Goal: Task Accomplishment & Management: Use online tool/utility

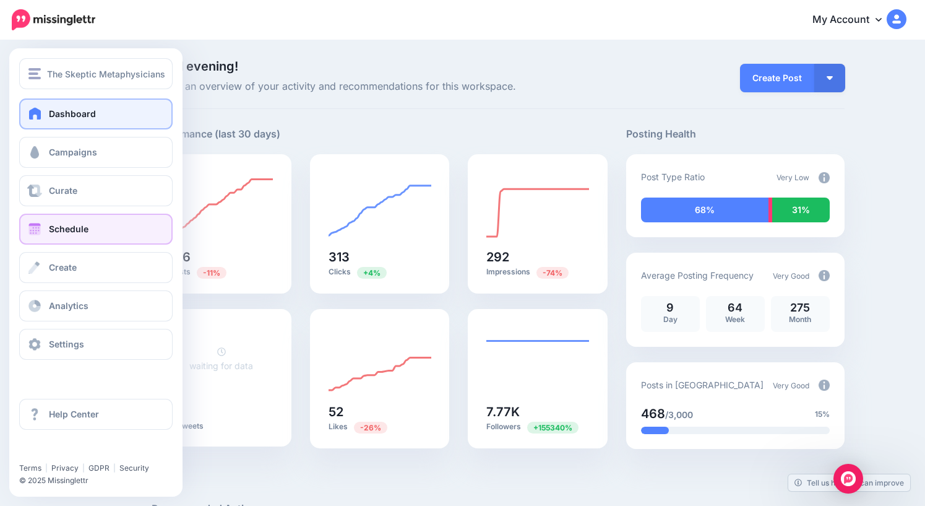
click at [70, 231] on span "Schedule" at bounding box center [69, 228] width 40 height 11
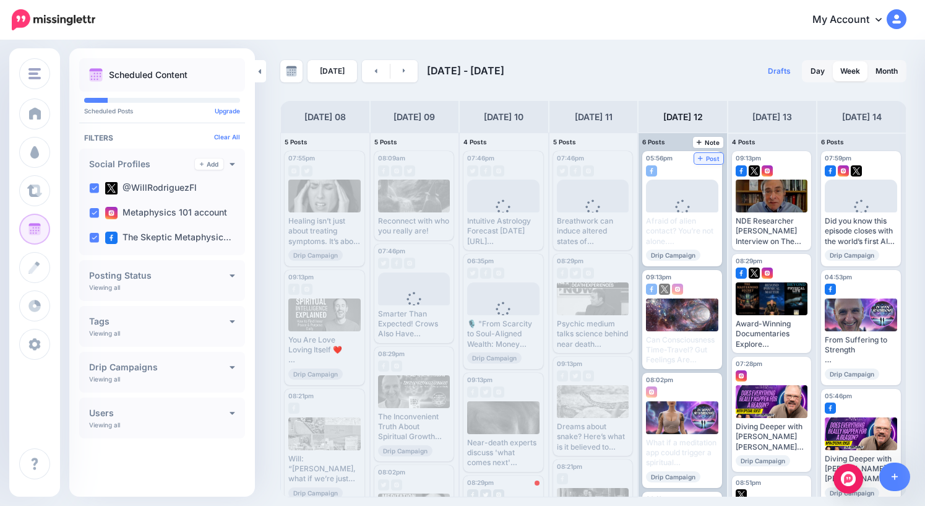
click at [712, 158] on span "Post" at bounding box center [709, 158] width 22 height 6
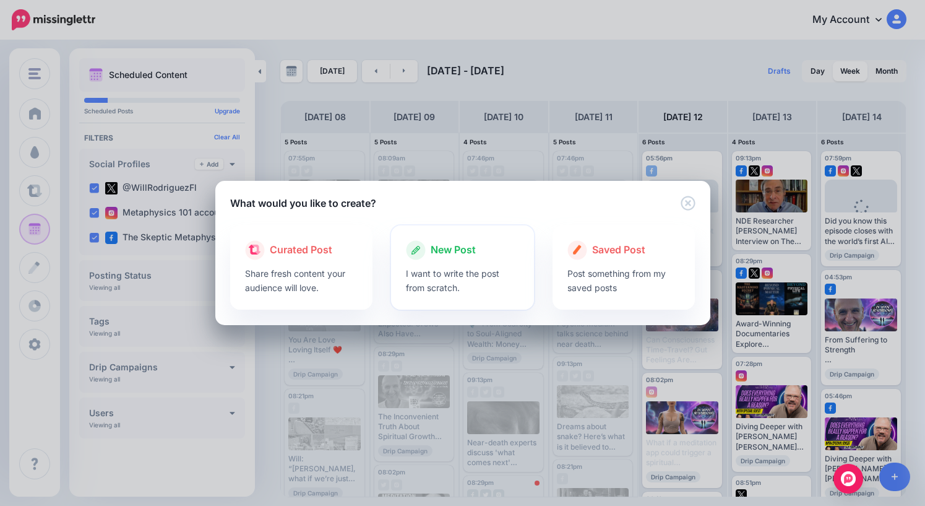
click at [447, 249] on span "New Post" at bounding box center [453, 250] width 45 height 16
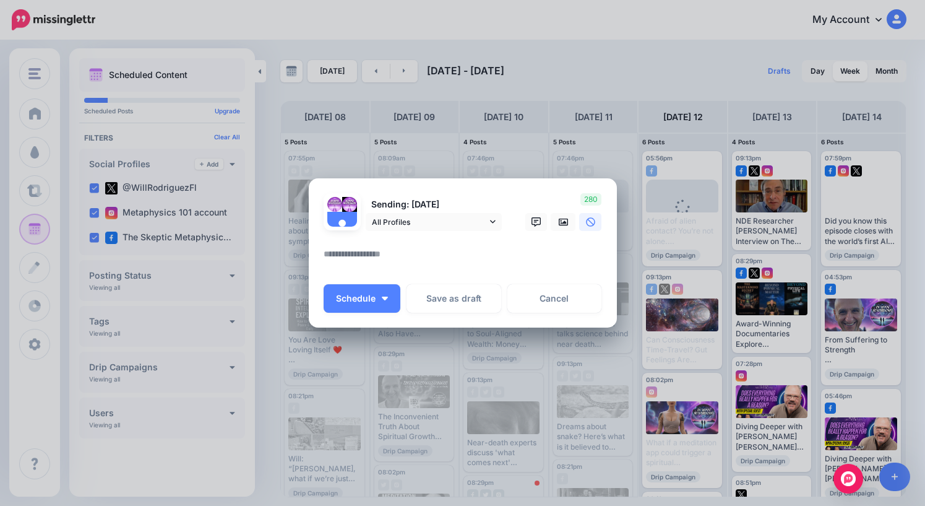
click at [422, 257] on textarea at bounding box center [466, 258] width 285 height 24
type textarea "*"
click at [566, 223] on icon at bounding box center [564, 221] width 10 height 7
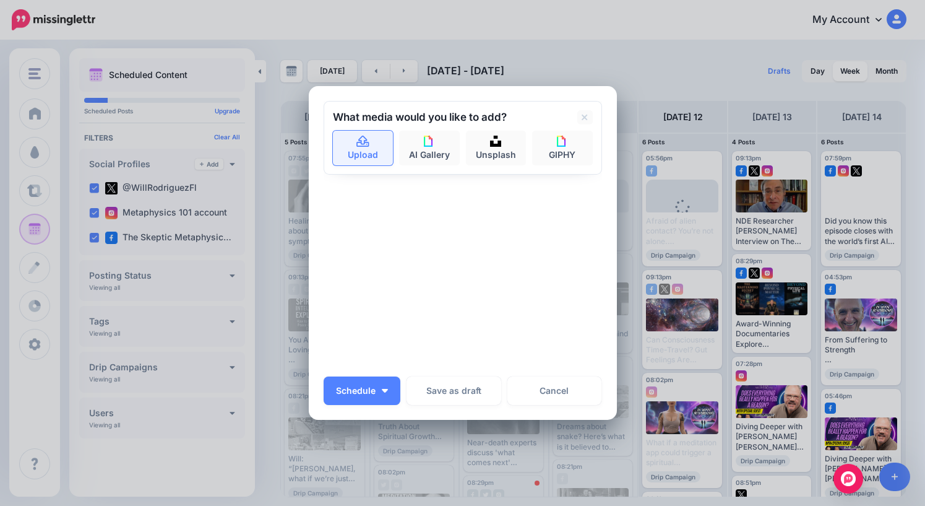
click at [356, 149] on link "Upload" at bounding box center [363, 148] width 61 height 35
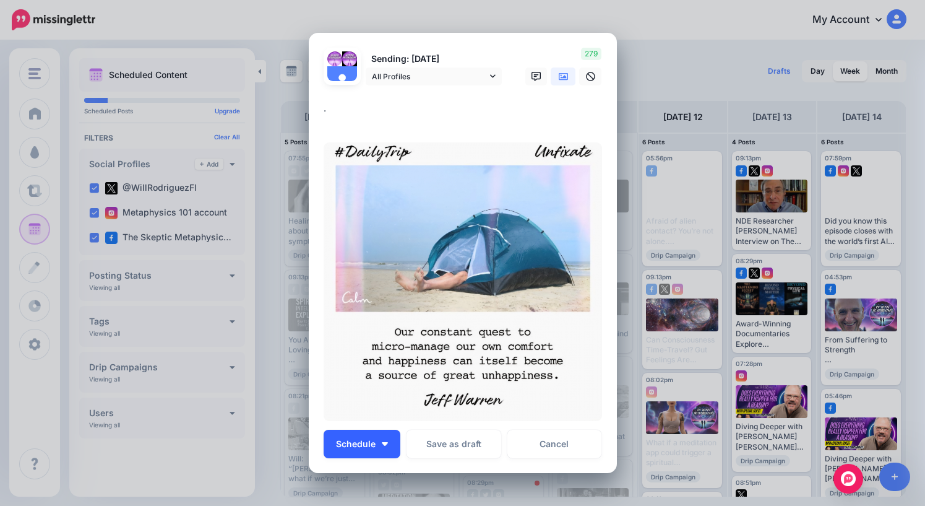
click at [367, 454] on button "Schedule" at bounding box center [362, 444] width 77 height 28
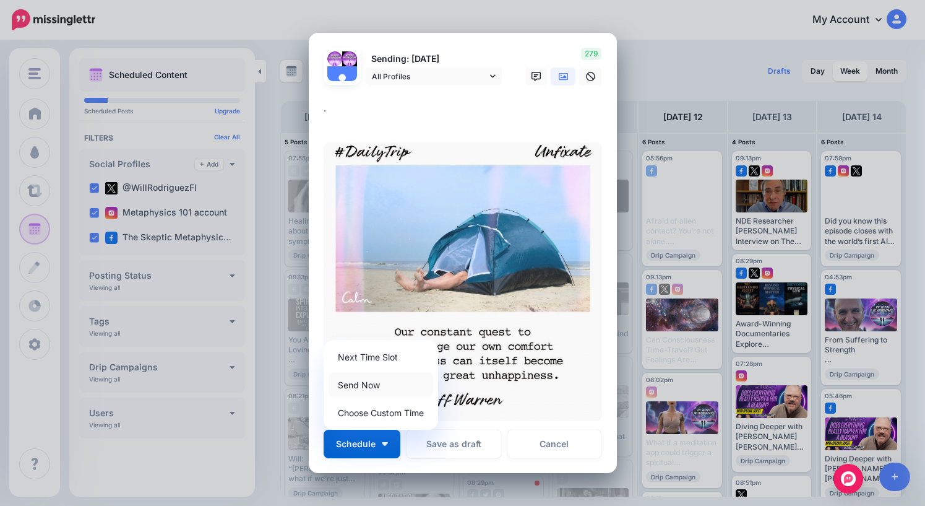
click at [376, 382] on link "Send Now" at bounding box center [381, 385] width 105 height 24
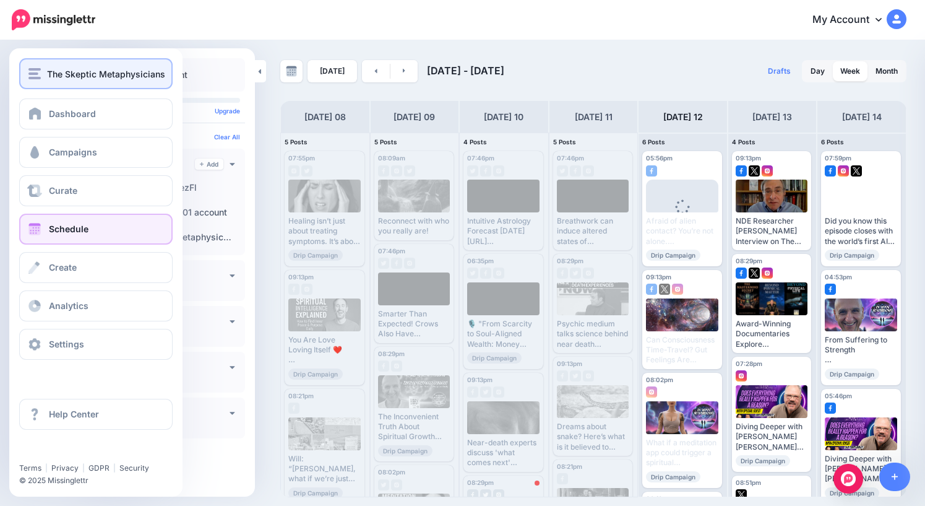
click at [75, 77] on span "The Skeptic Metaphysicians" at bounding box center [106, 74] width 118 height 14
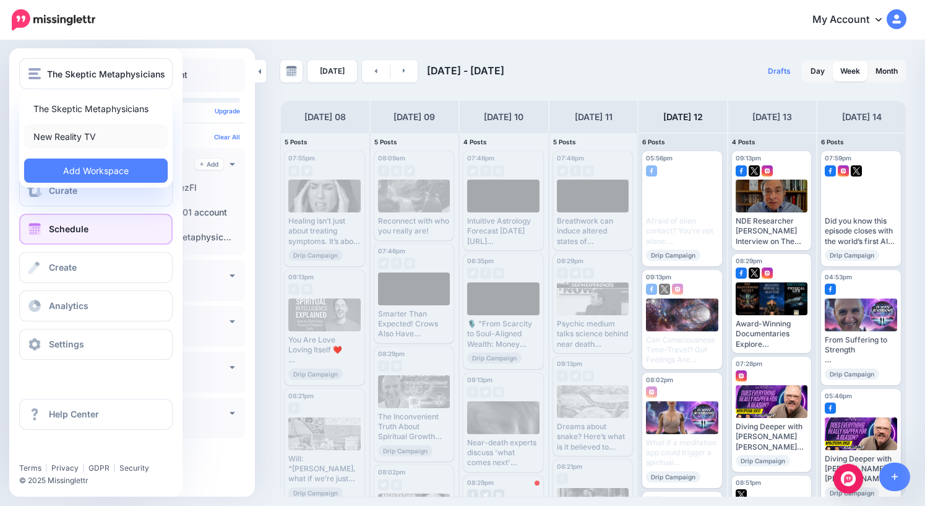
click at [76, 139] on link "New Reality TV" at bounding box center [96, 136] width 144 height 24
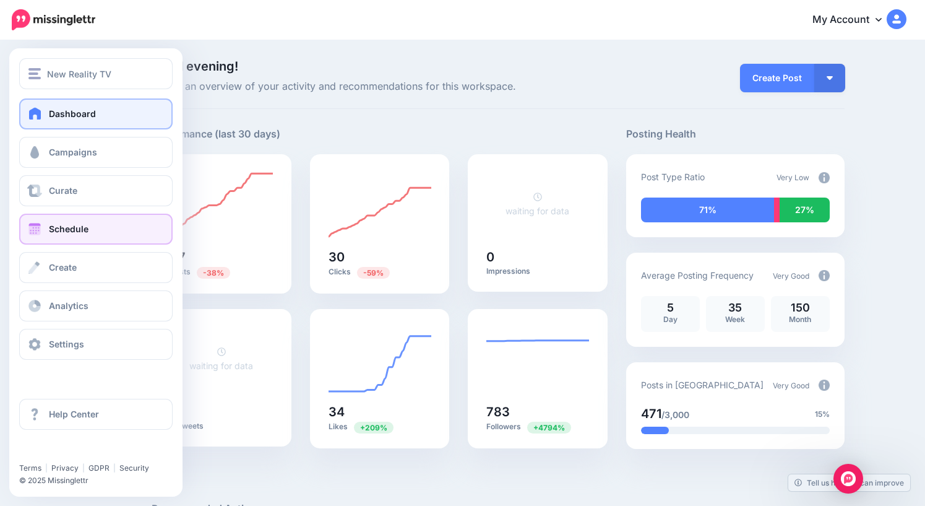
click at [46, 225] on link "Schedule" at bounding box center [95, 229] width 153 height 31
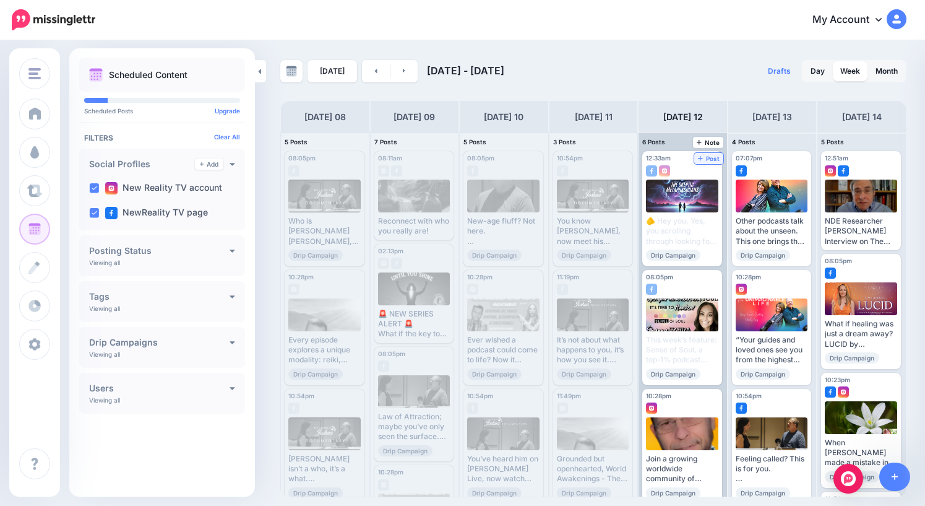
click at [714, 159] on span "Post" at bounding box center [709, 158] width 22 height 6
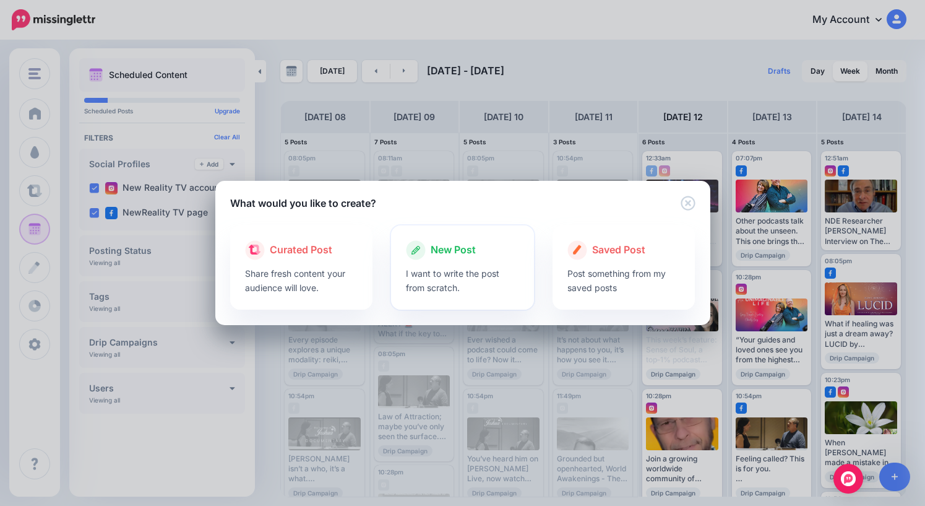
click at [469, 253] on span "New Post" at bounding box center [453, 250] width 45 height 16
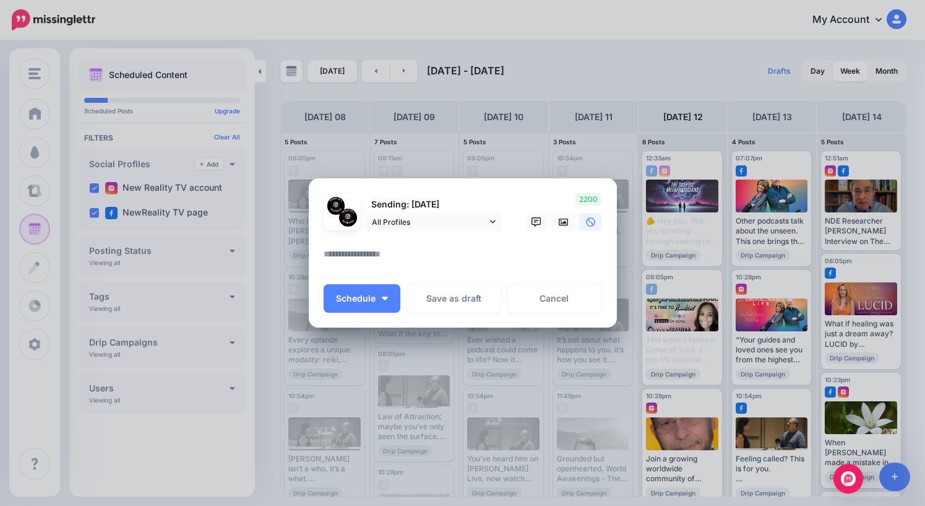
click at [504, 257] on textarea at bounding box center [466, 258] width 285 height 24
type textarea "*"
click at [568, 225] on icon at bounding box center [564, 221] width 10 height 7
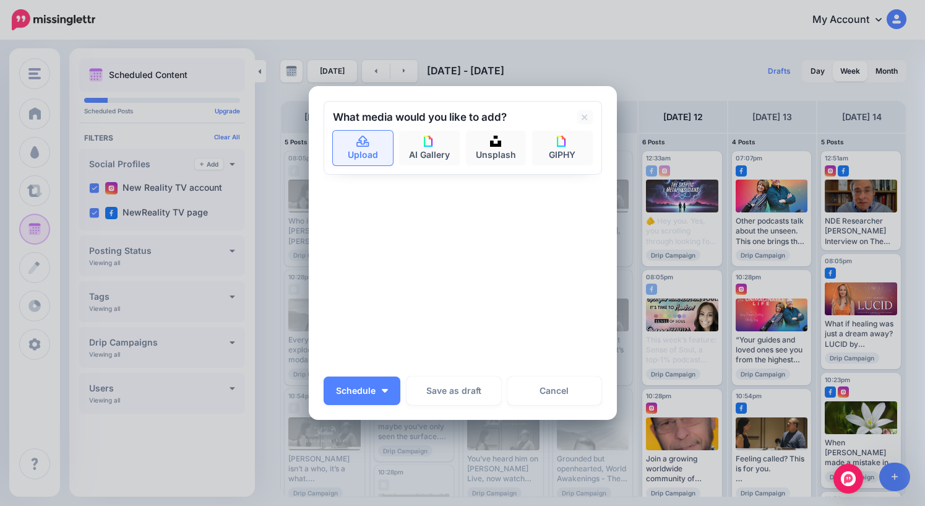
click at [360, 146] on icon at bounding box center [362, 141] width 12 height 11
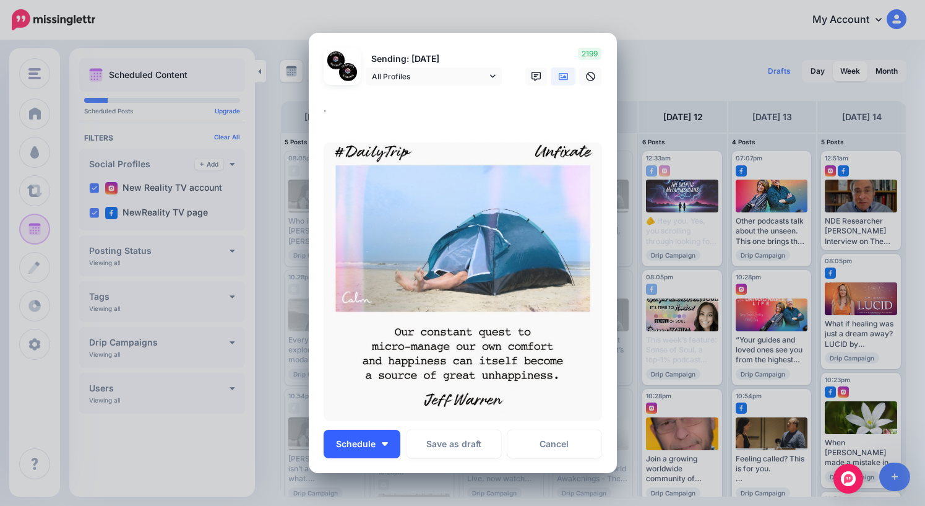
click at [356, 444] on span "Schedule" at bounding box center [356, 443] width 40 height 9
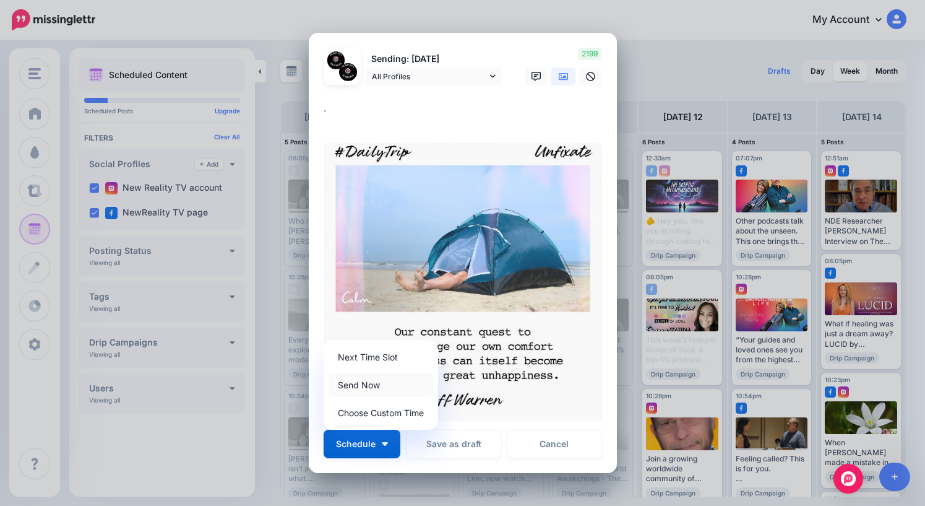
click at [370, 386] on link "Send Now" at bounding box center [381, 385] width 105 height 24
